Goal: Check status

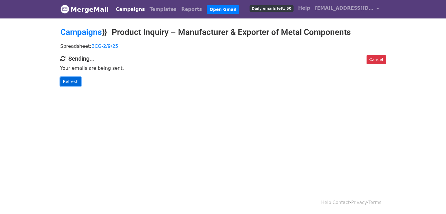
click at [66, 79] on link "Refresh" at bounding box center [70, 81] width 21 height 9
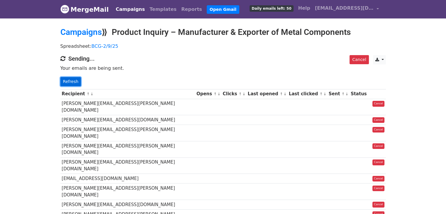
click at [76, 79] on link "Refresh" at bounding box center [70, 81] width 21 height 9
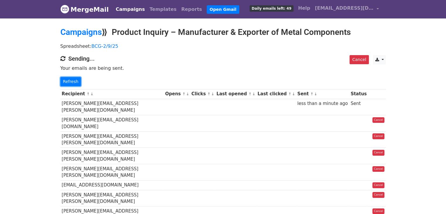
click at [76, 79] on link "Refresh" at bounding box center [70, 81] width 21 height 9
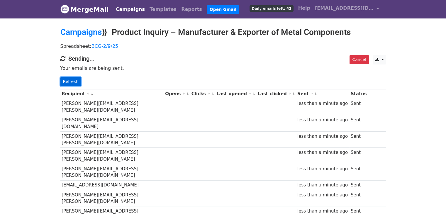
click at [71, 80] on link "Refresh" at bounding box center [70, 81] width 21 height 9
click at [75, 83] on link "Refresh" at bounding box center [70, 81] width 21 height 9
click at [73, 81] on link "Refresh" at bounding box center [70, 81] width 21 height 9
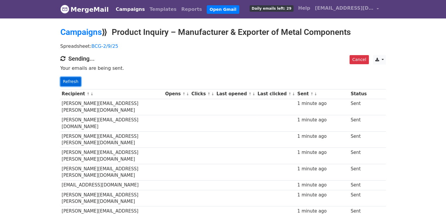
click at [74, 80] on link "Refresh" at bounding box center [70, 81] width 21 height 9
click at [73, 82] on link "Refresh" at bounding box center [70, 81] width 21 height 9
click at [72, 79] on link "Refresh" at bounding box center [70, 81] width 21 height 9
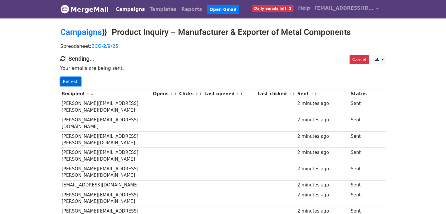
click at [72, 79] on link "Refresh" at bounding box center [70, 81] width 21 height 9
